Goal: Information Seeking & Learning: Learn about a topic

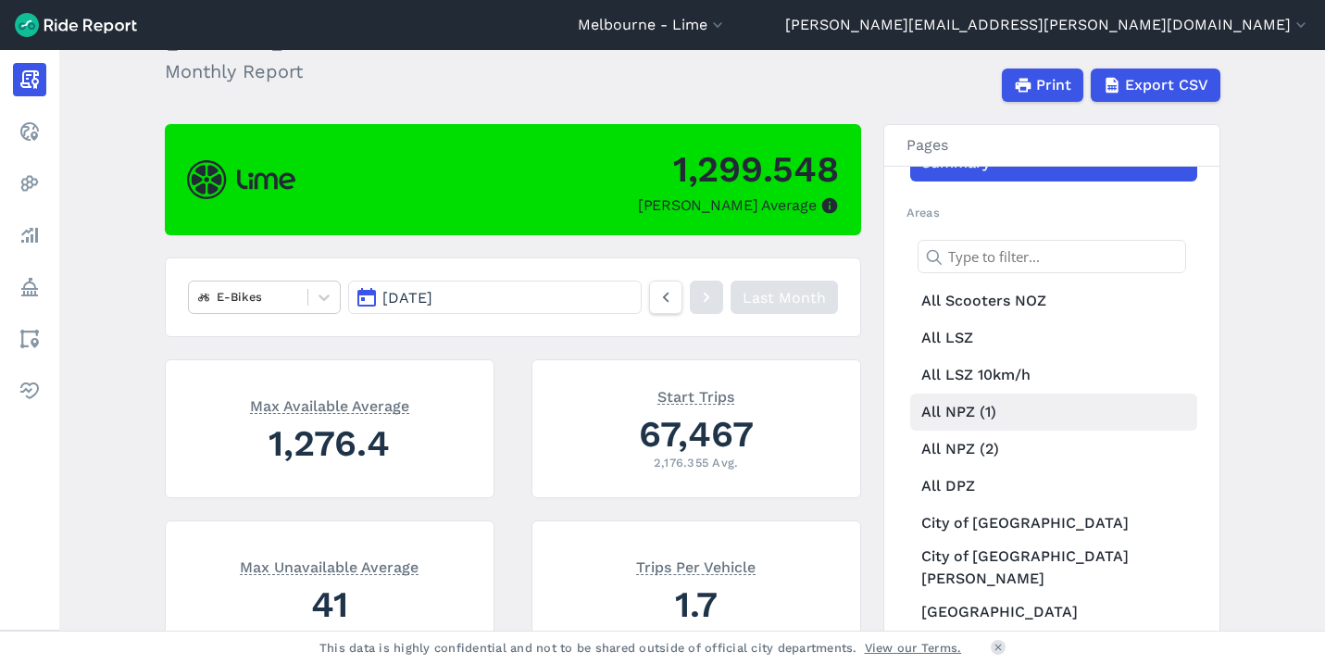
scroll to position [43, 0]
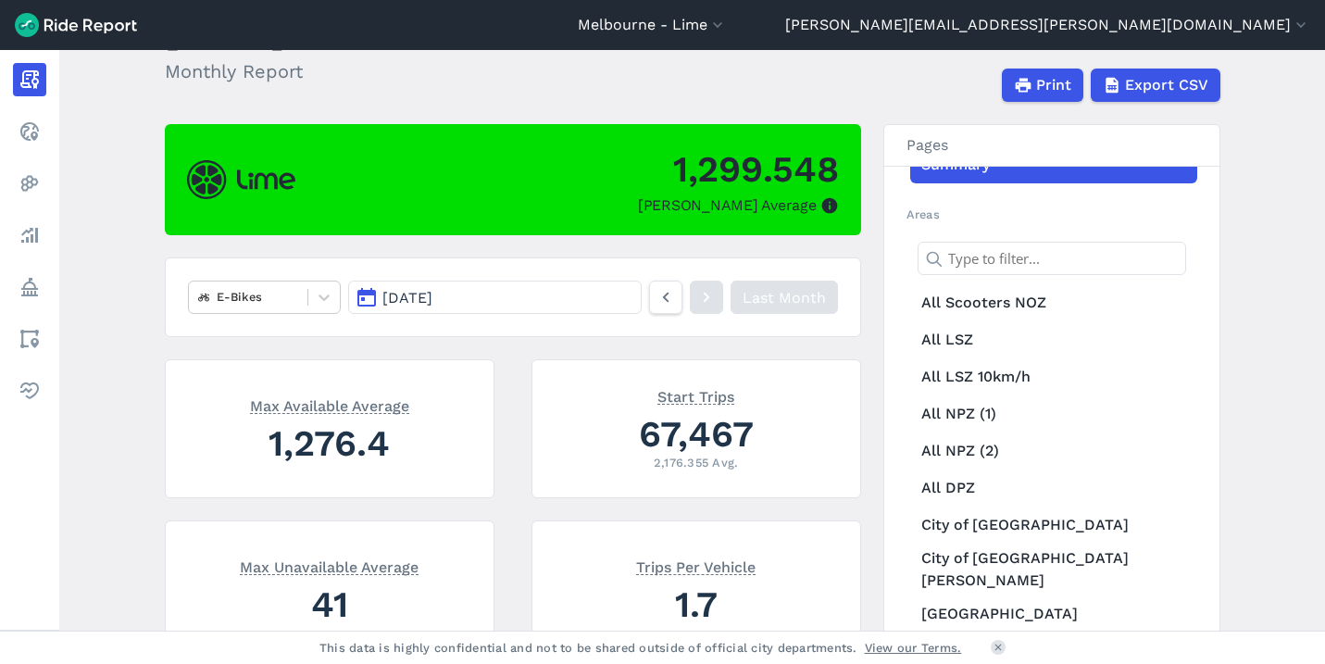
click at [701, 301] on icon at bounding box center [706, 297] width 20 height 22
click at [660, 294] on icon at bounding box center [666, 297] width 20 height 22
click at [694, 295] on link at bounding box center [706, 297] width 33 height 33
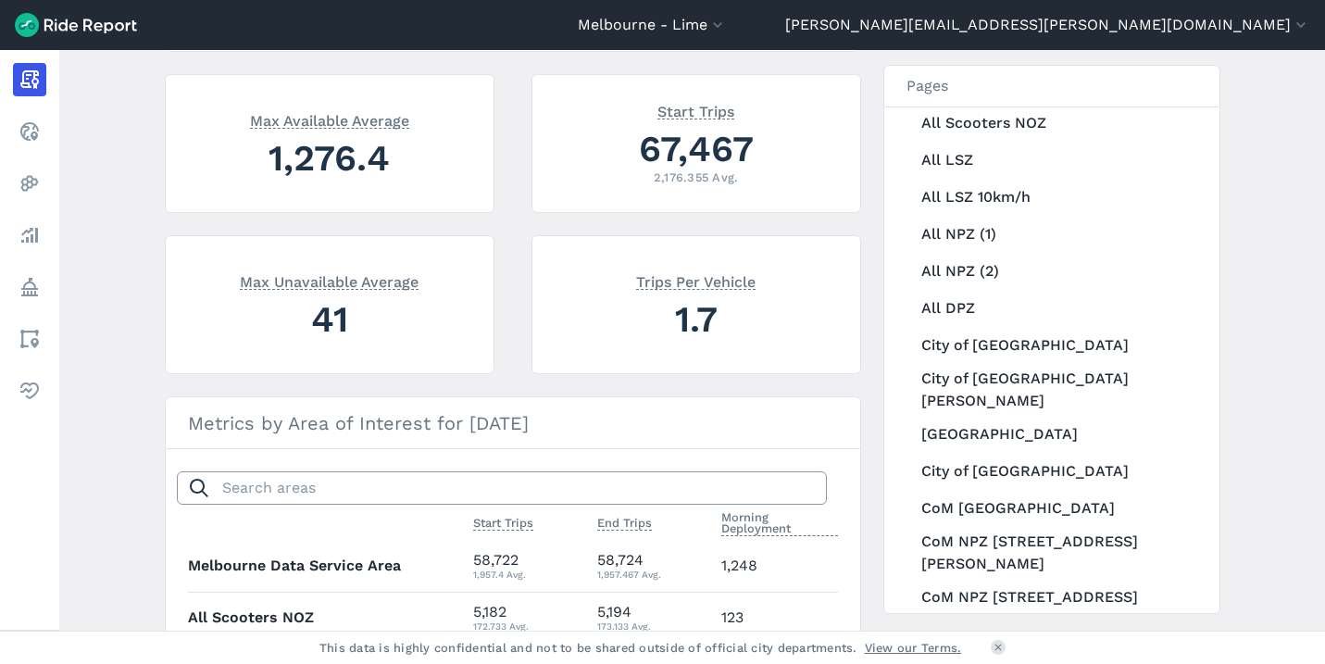
scroll to position [189, 0]
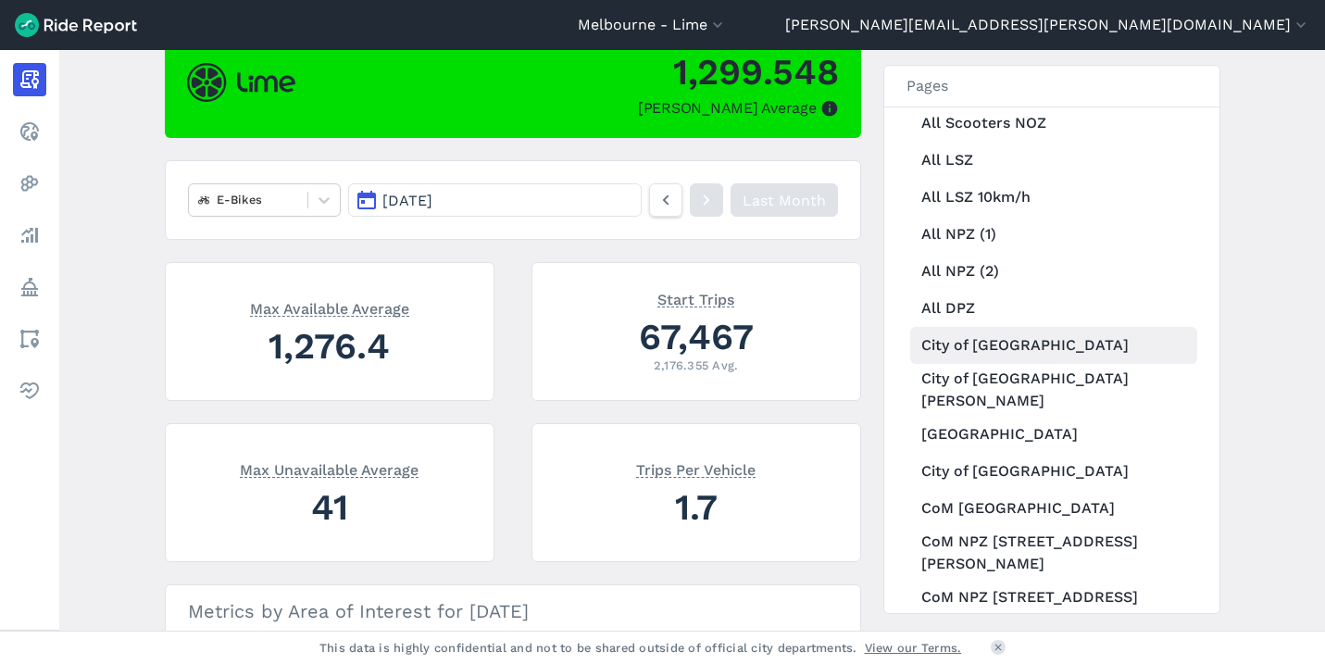
click at [1008, 357] on link "City of [GEOGRAPHIC_DATA]" at bounding box center [1053, 345] width 287 height 37
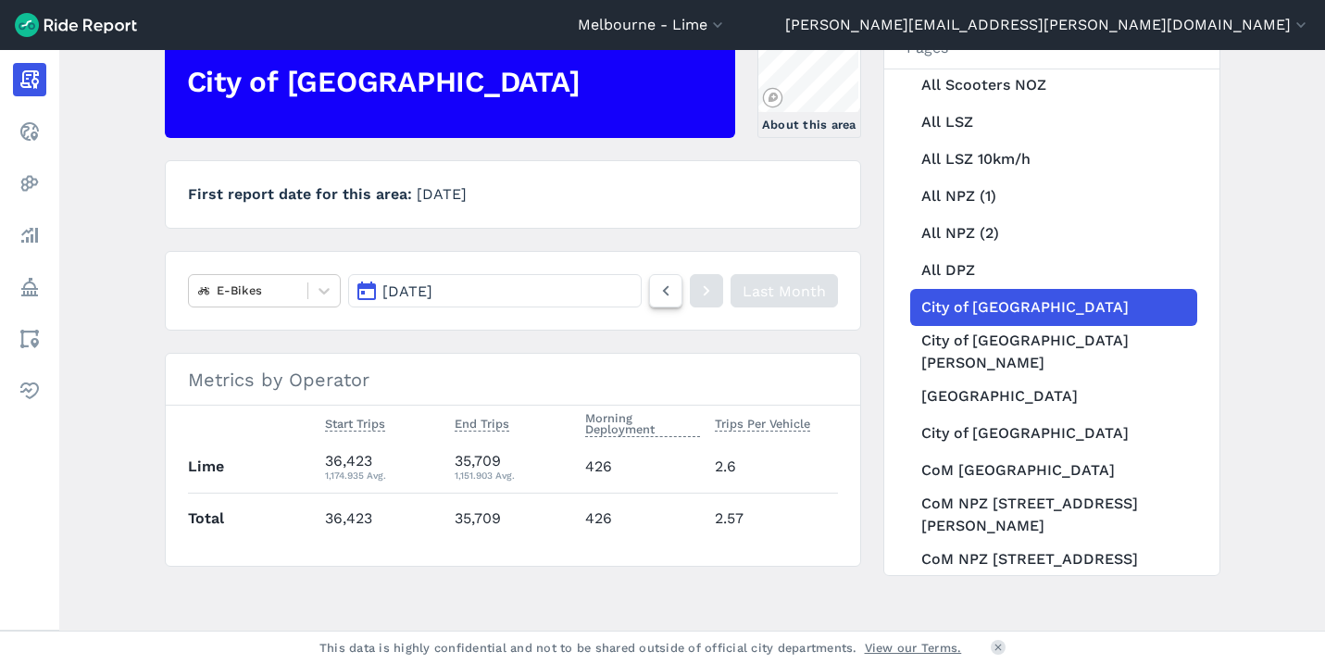
click at [658, 299] on icon at bounding box center [666, 291] width 20 height 22
click at [567, 293] on button "[DATE]" at bounding box center [494, 290] width 293 height 33
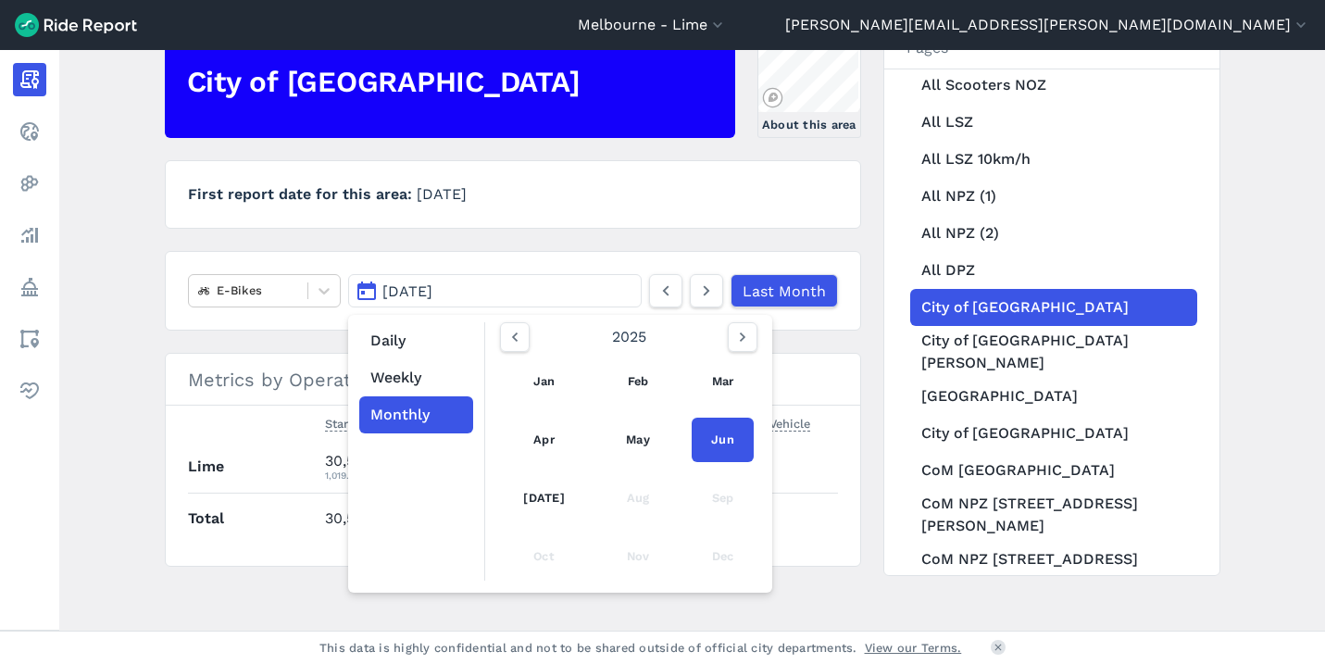
click at [507, 320] on div "Daily Weekly Monthly [DATE] Feb Mar Apr May Jun [DATE] Aug Sep Oct Nov Dec" at bounding box center [560, 454] width 424 height 278
click at [507, 333] on icon "button" at bounding box center [515, 337] width 19 height 19
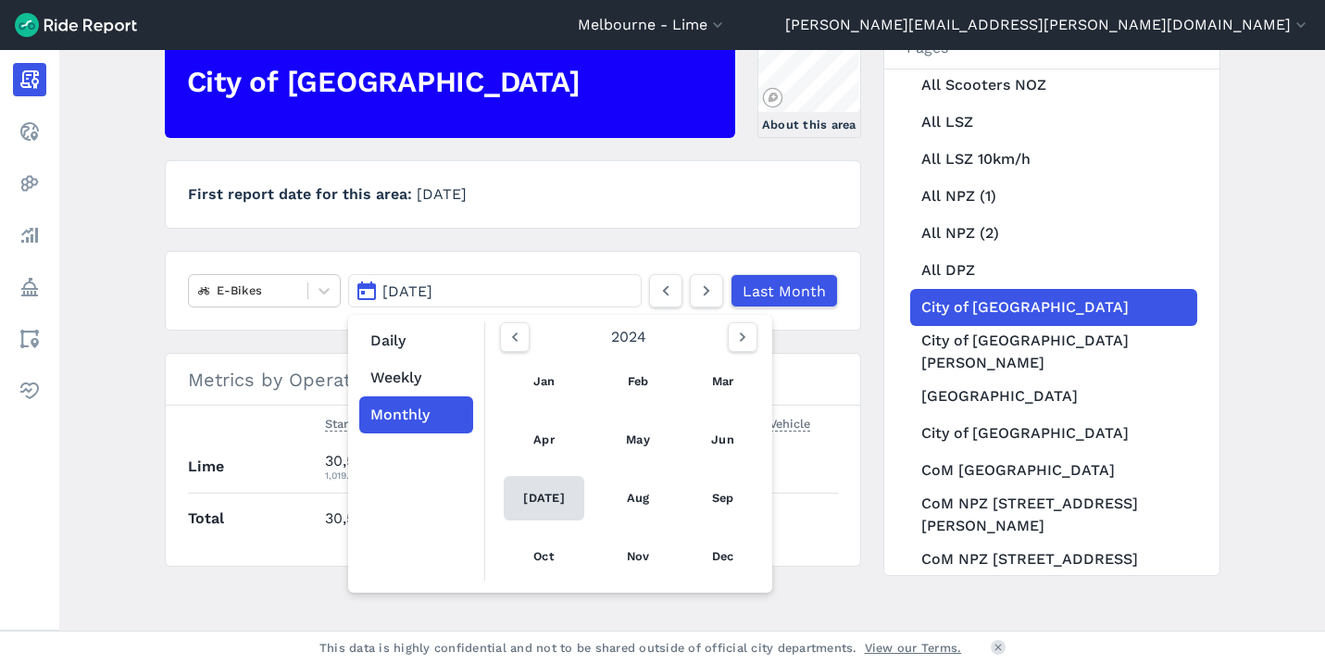
click at [540, 497] on link "[DATE]" at bounding box center [545, 498] width 82 height 44
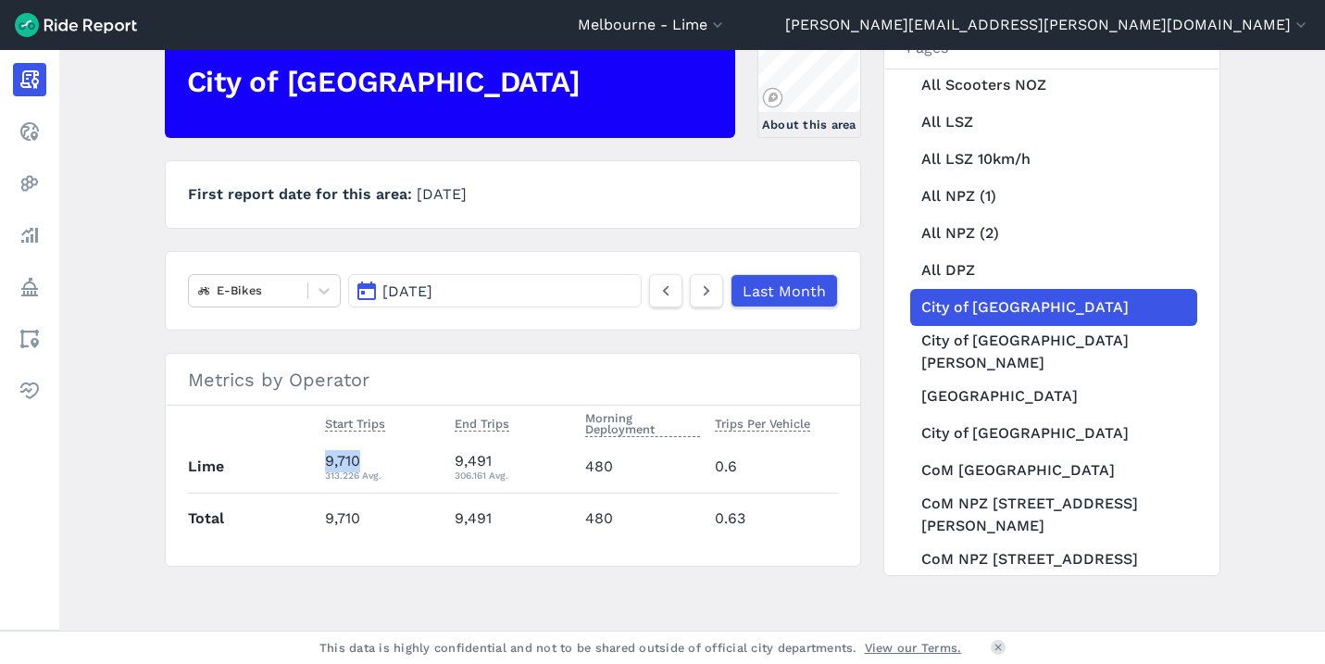
drag, startPoint x: 365, startPoint y: 462, endPoint x: 273, endPoint y: 462, distance: 91.7
click at [273, 462] on tr "Lime 9,710 313.226 Avg. 9,491 306.161 Avg. 480 0.6" at bounding box center [513, 467] width 650 height 51
click at [345, 456] on div "9,710 313.226 Avg." at bounding box center [382, 466] width 115 height 33
drag, startPoint x: 370, startPoint y: 461, endPoint x: 302, endPoint y: 459, distance: 67.6
click at [302, 460] on tr "Lime 9,710 313.226 Avg. 9,491 306.161 Avg. 480 0.6" at bounding box center [513, 467] width 650 height 51
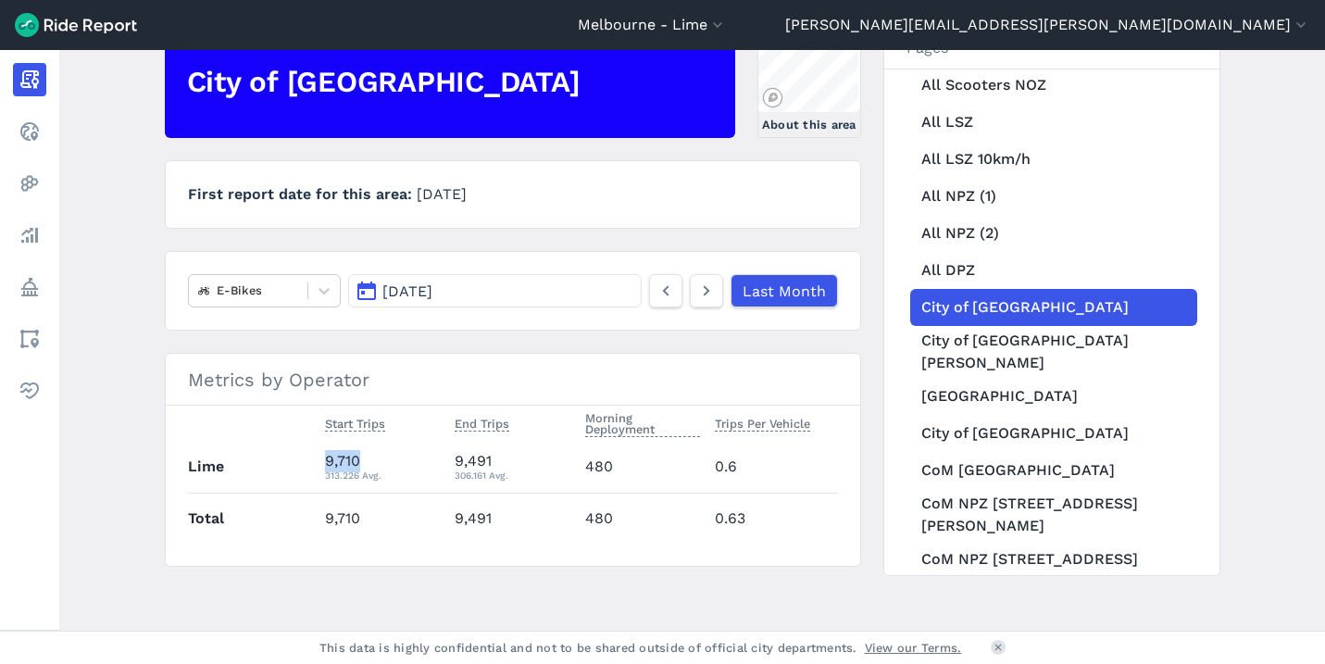
copy tr "9,710"
click at [1027, 378] on link "[GEOGRAPHIC_DATA]" at bounding box center [1053, 396] width 287 height 37
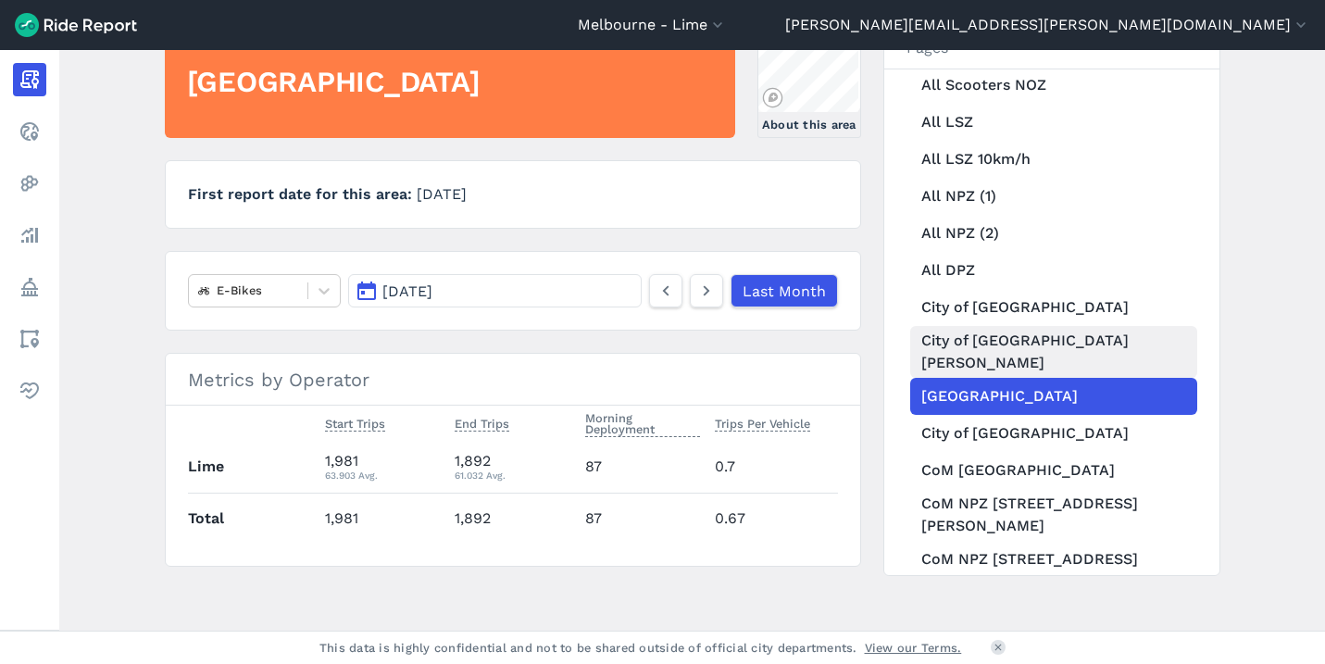
click at [1006, 335] on link "City of [GEOGRAPHIC_DATA][PERSON_NAME]" at bounding box center [1053, 352] width 287 height 52
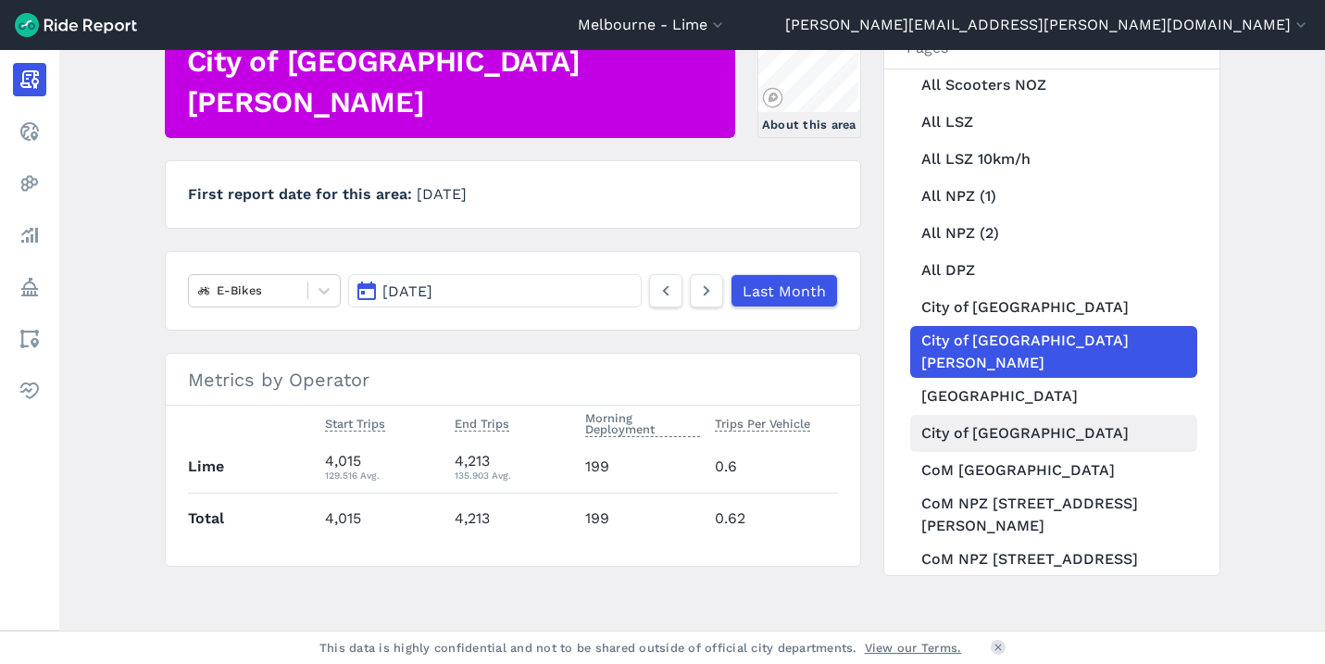
click at [1018, 429] on link "City of [GEOGRAPHIC_DATA]" at bounding box center [1053, 433] width 287 height 37
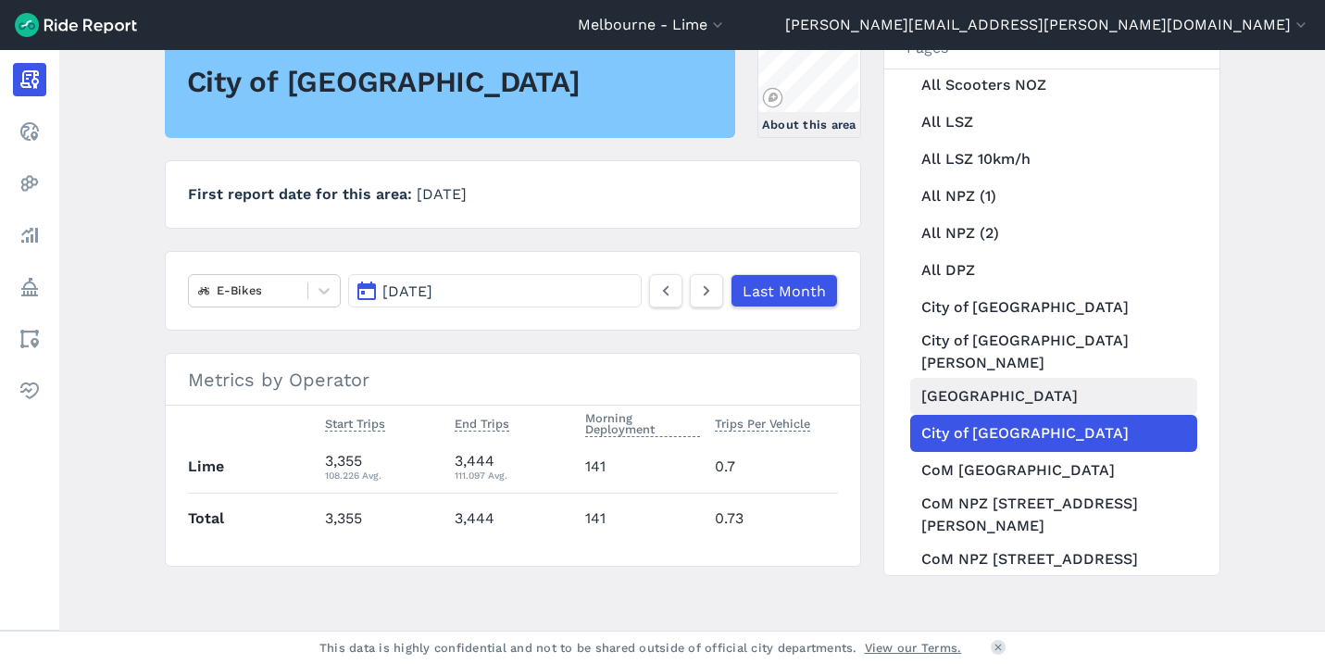
click at [1037, 378] on link "[GEOGRAPHIC_DATA]" at bounding box center [1053, 396] width 287 height 37
